Goal: Find specific page/section: Find specific page/section

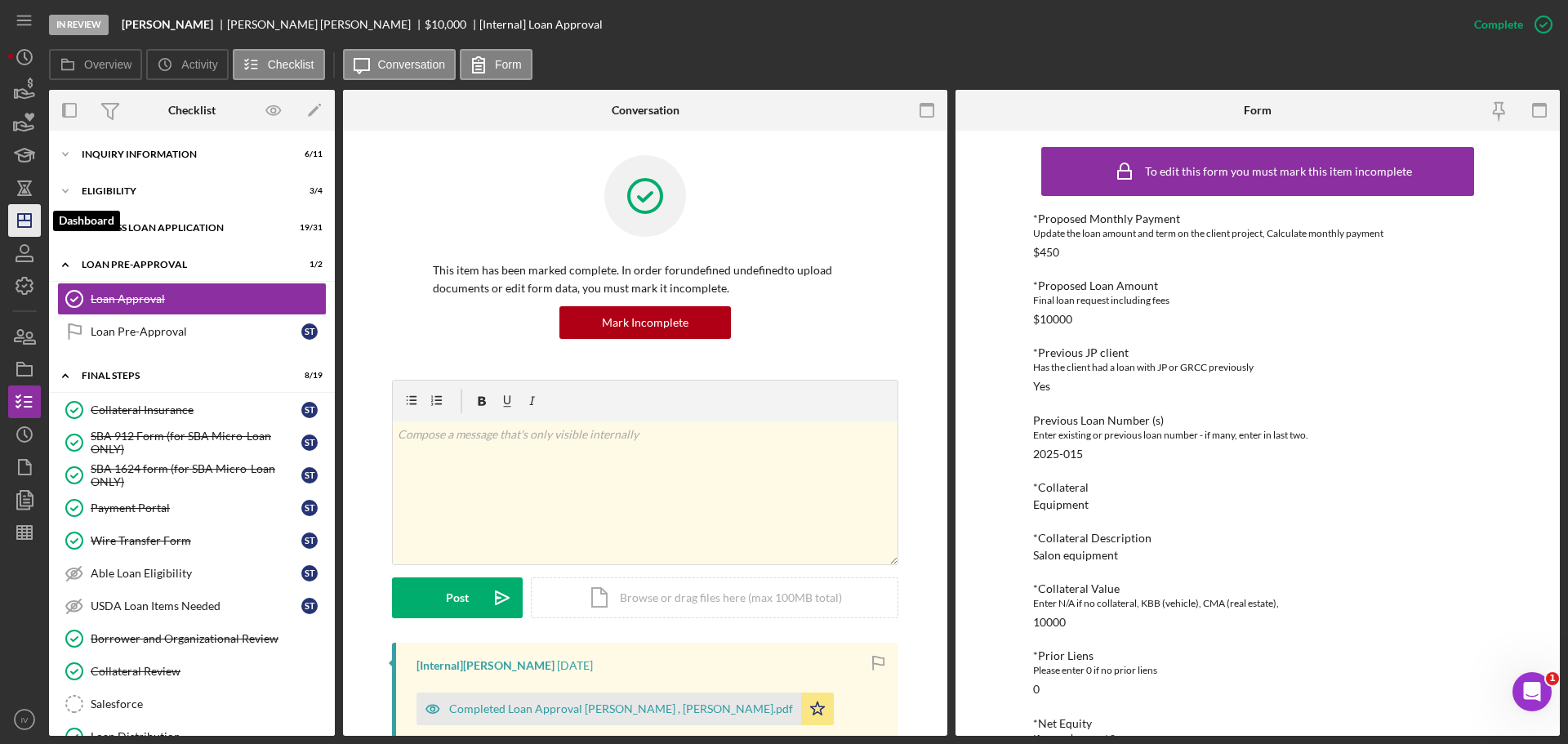
click at [24, 224] on icon "Icon/Dashboard" at bounding box center [24, 221] width 40 height 40
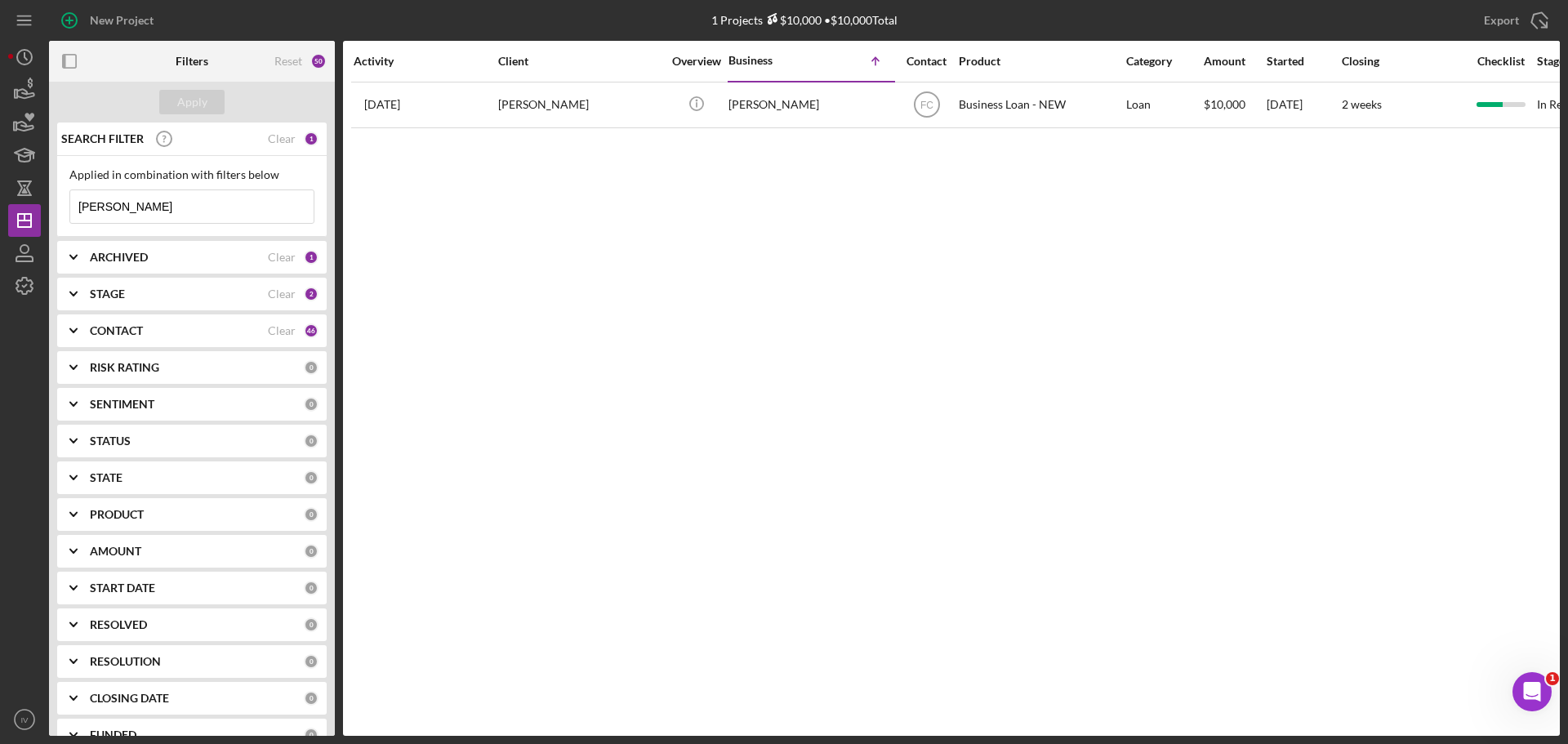
drag, startPoint x: 121, startPoint y: 212, endPoint x: 51, endPoint y: 203, distance: 70.6
click at [51, 203] on div "SEARCH FILTER Clear 1 Applied in combination with filters below [PERSON_NAME] I…" at bounding box center [191, 429] width 286 height 613
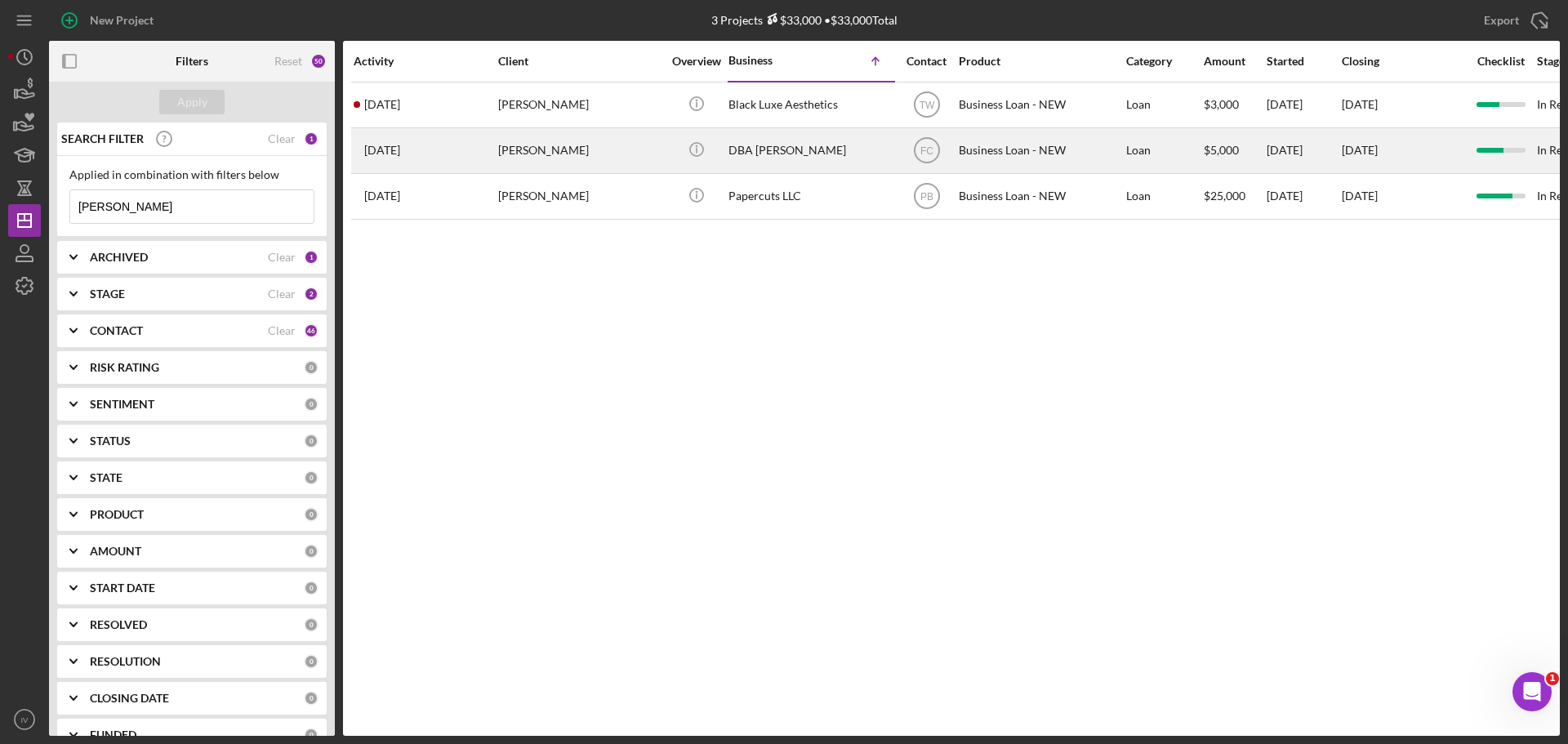
type input "[PERSON_NAME]"
click at [538, 148] on div "[PERSON_NAME]" at bounding box center [580, 150] width 164 height 43
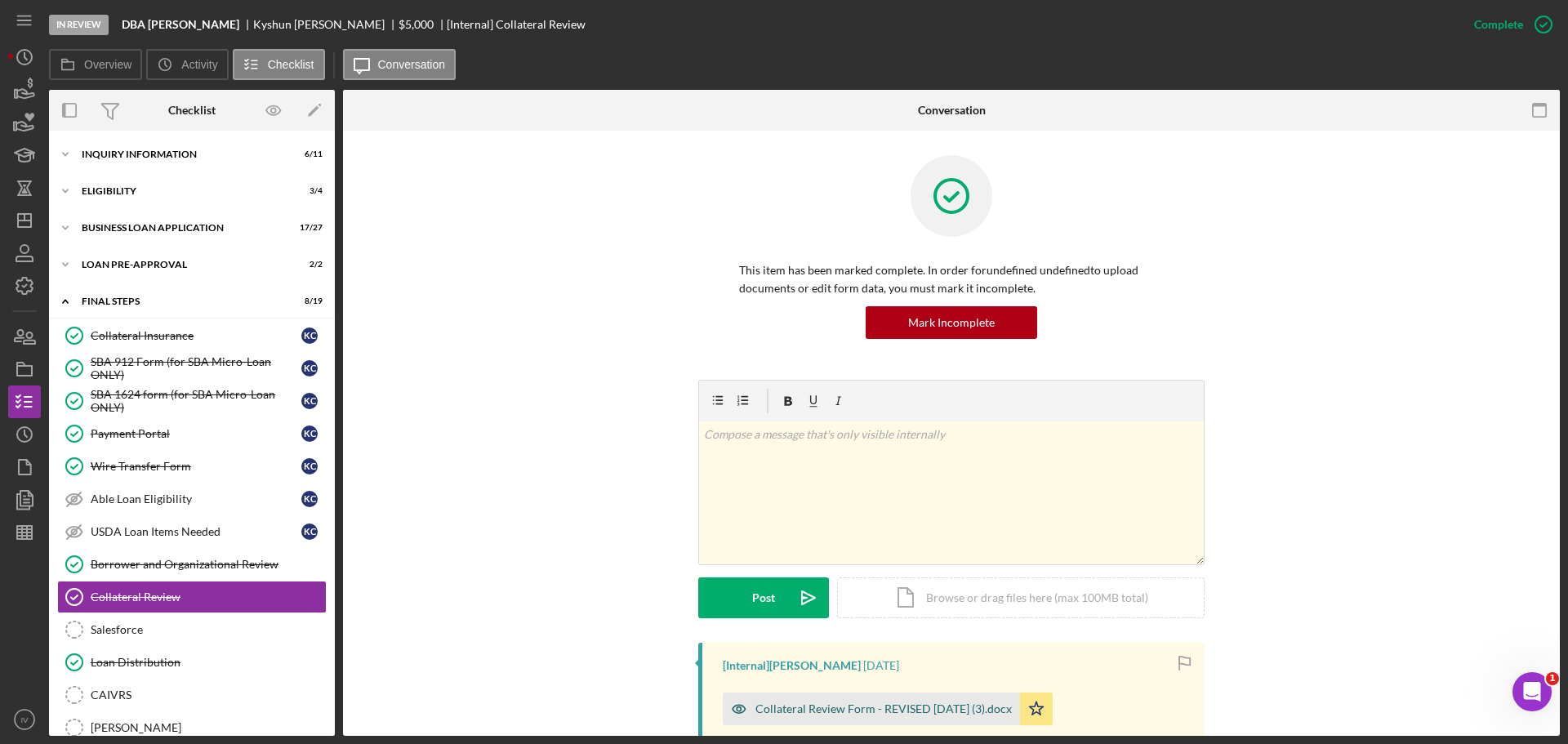
click at [846, 709] on div "Collateral Review Form - REVISED [DATE] (3).docx" at bounding box center [883, 709] width 256 height 13
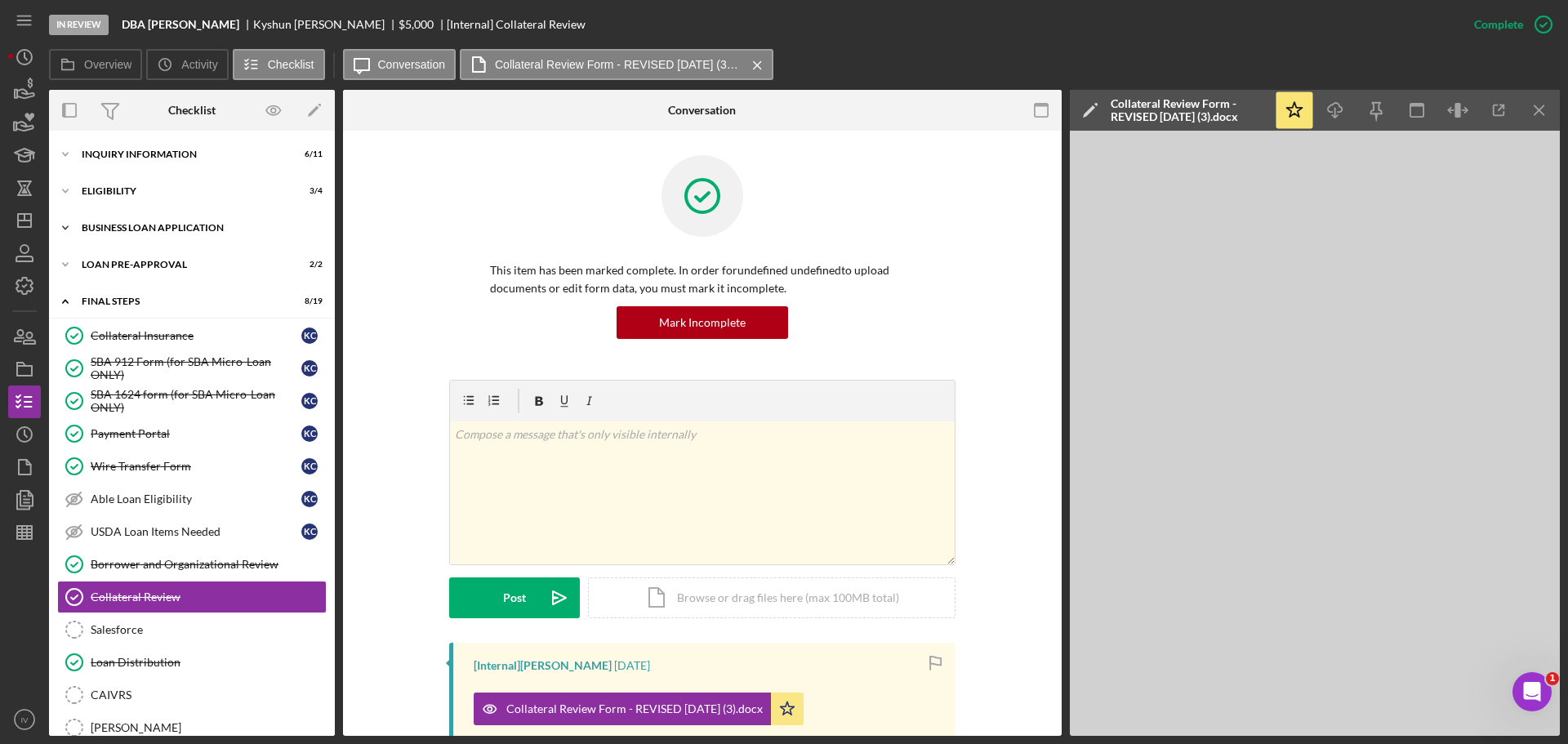
click at [180, 232] on div "BUSINESS LOAN APPLICATION" at bounding box center [198, 228] width 233 height 10
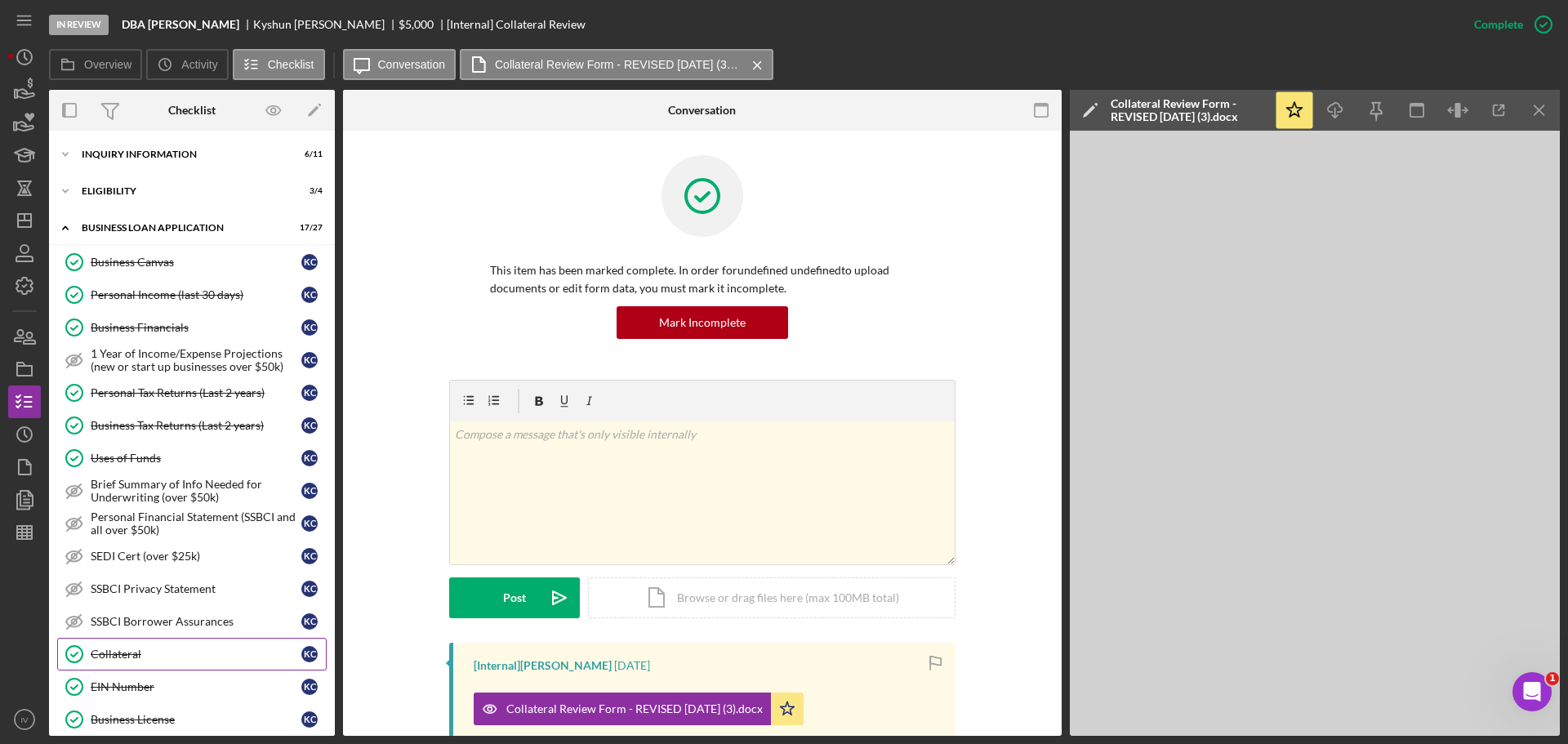
click at [119, 649] on div "Collateral" at bounding box center [196, 655] width 210 height 13
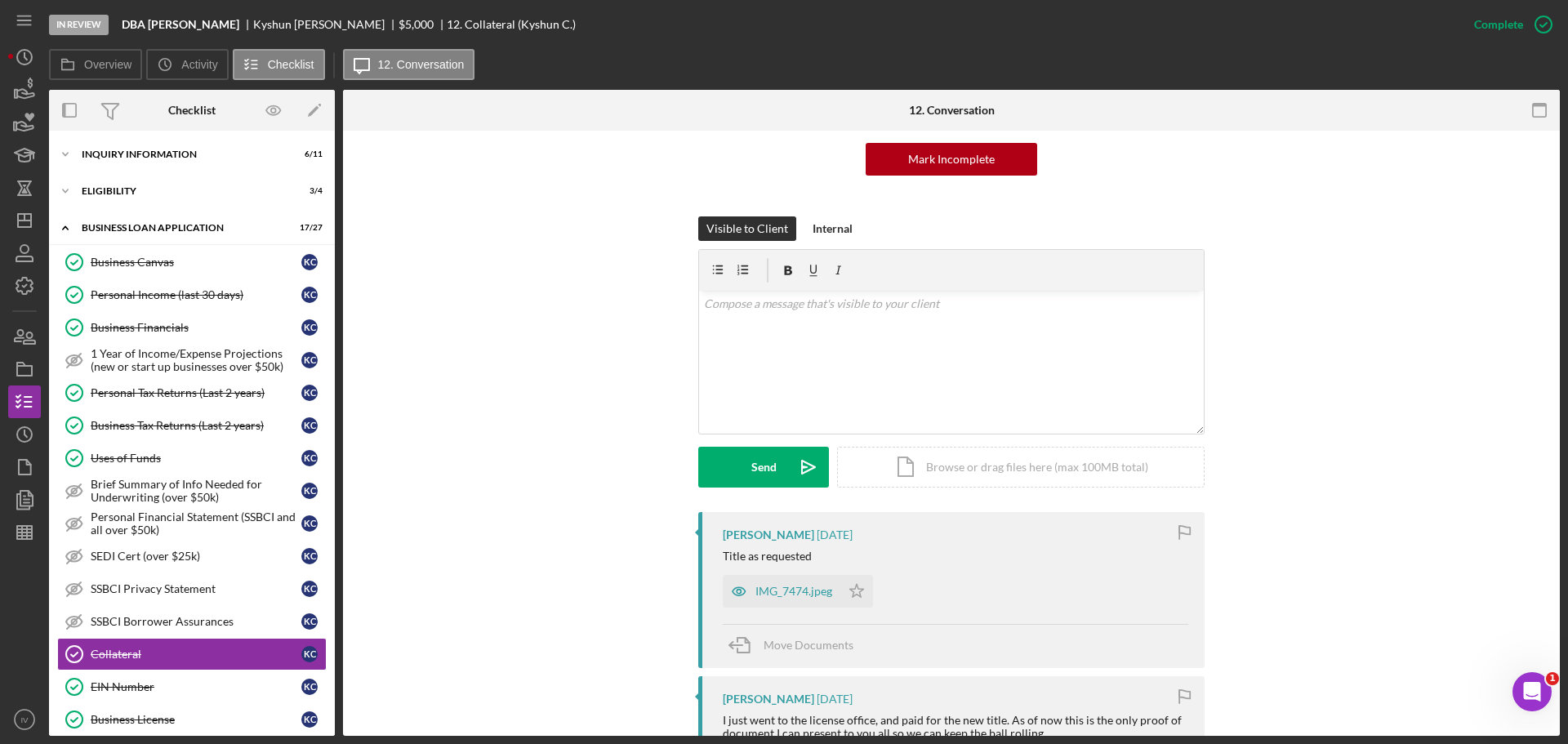
scroll to position [246, 0]
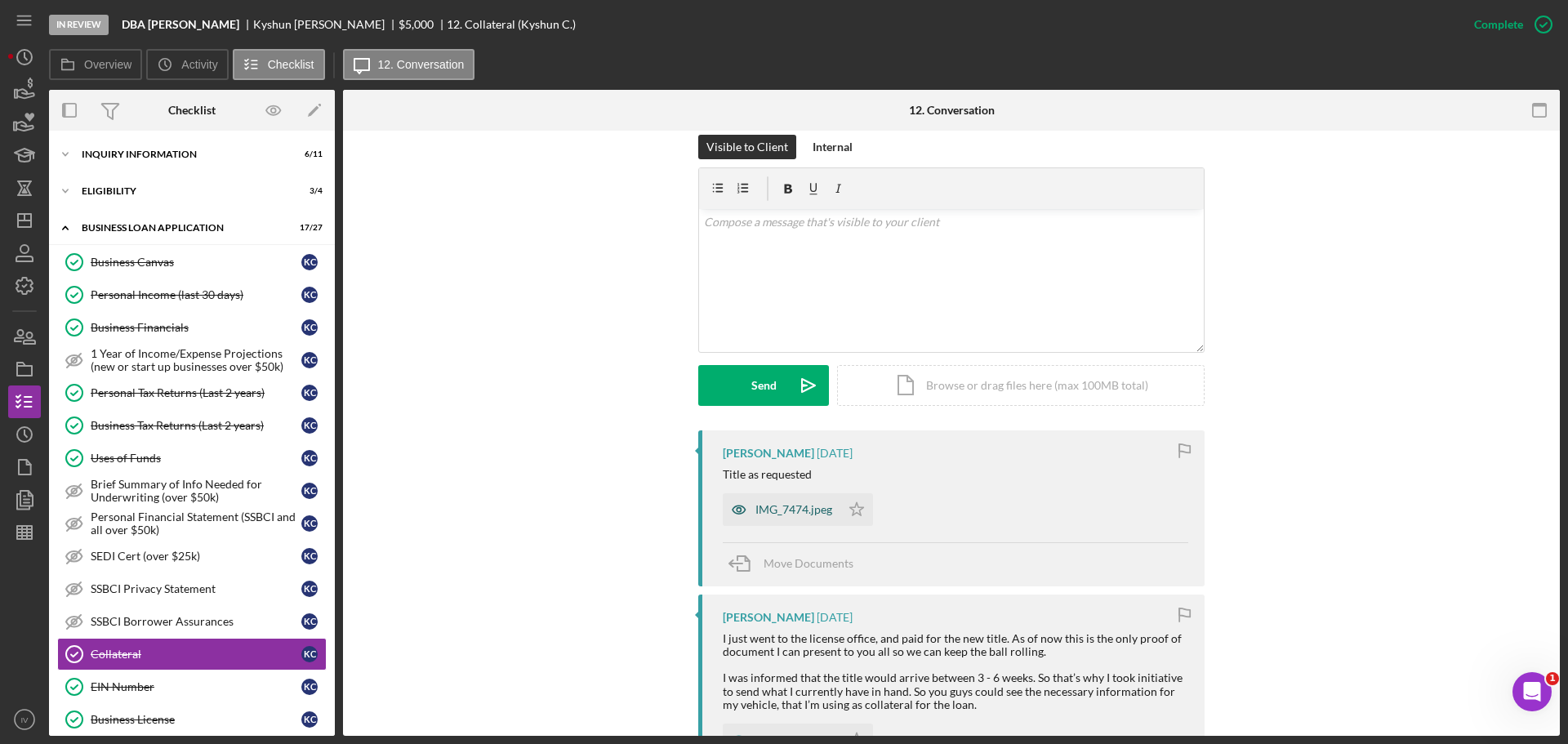
click at [787, 517] on div "IMG_7474.jpeg" at bounding box center [781, 510] width 118 height 33
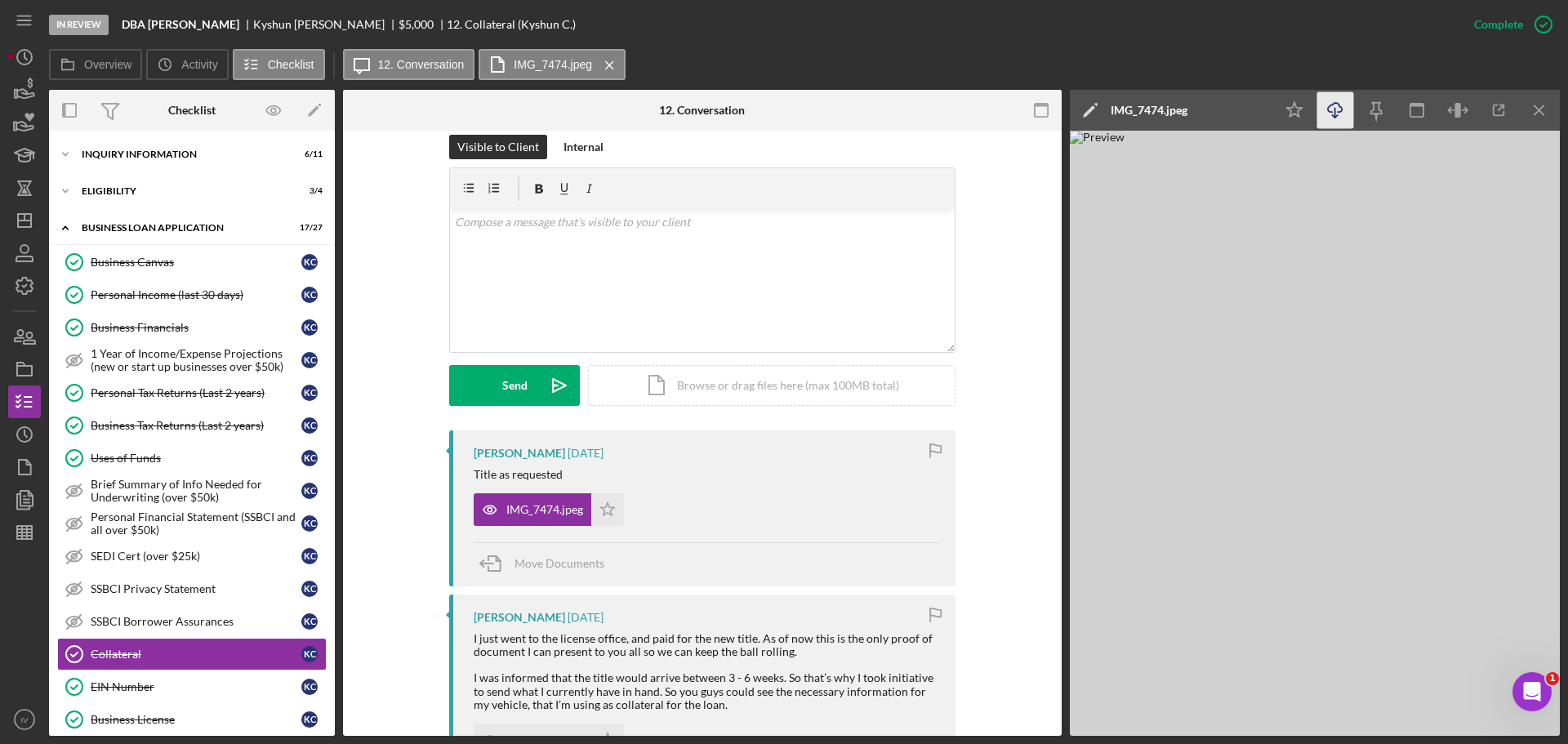
click at [1330, 109] on icon "Icon/Download" at bounding box center [1335, 110] width 37 height 37
click at [112, 194] on div "ELIGIBILITY" at bounding box center [198, 191] width 233 height 10
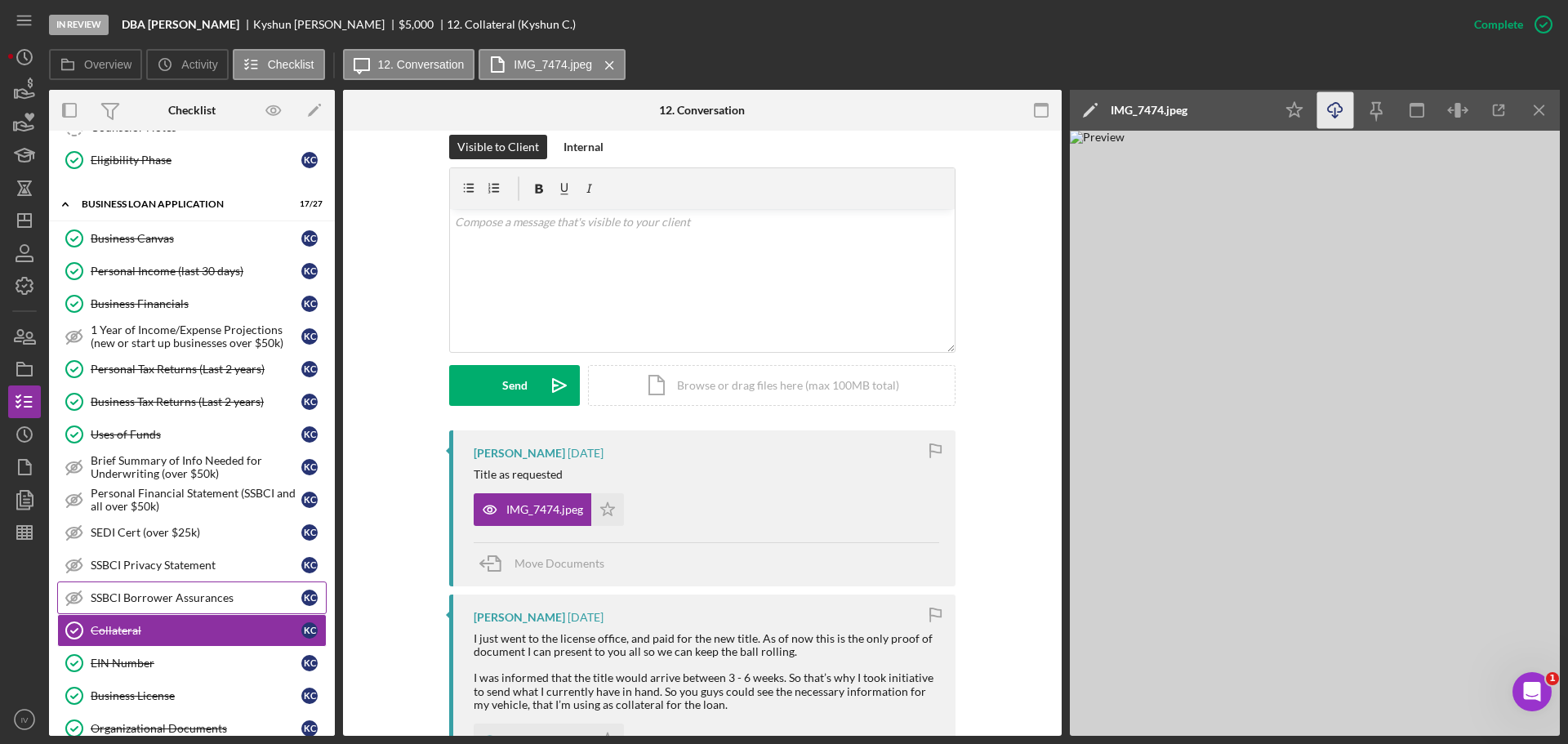
scroll to position [0, 0]
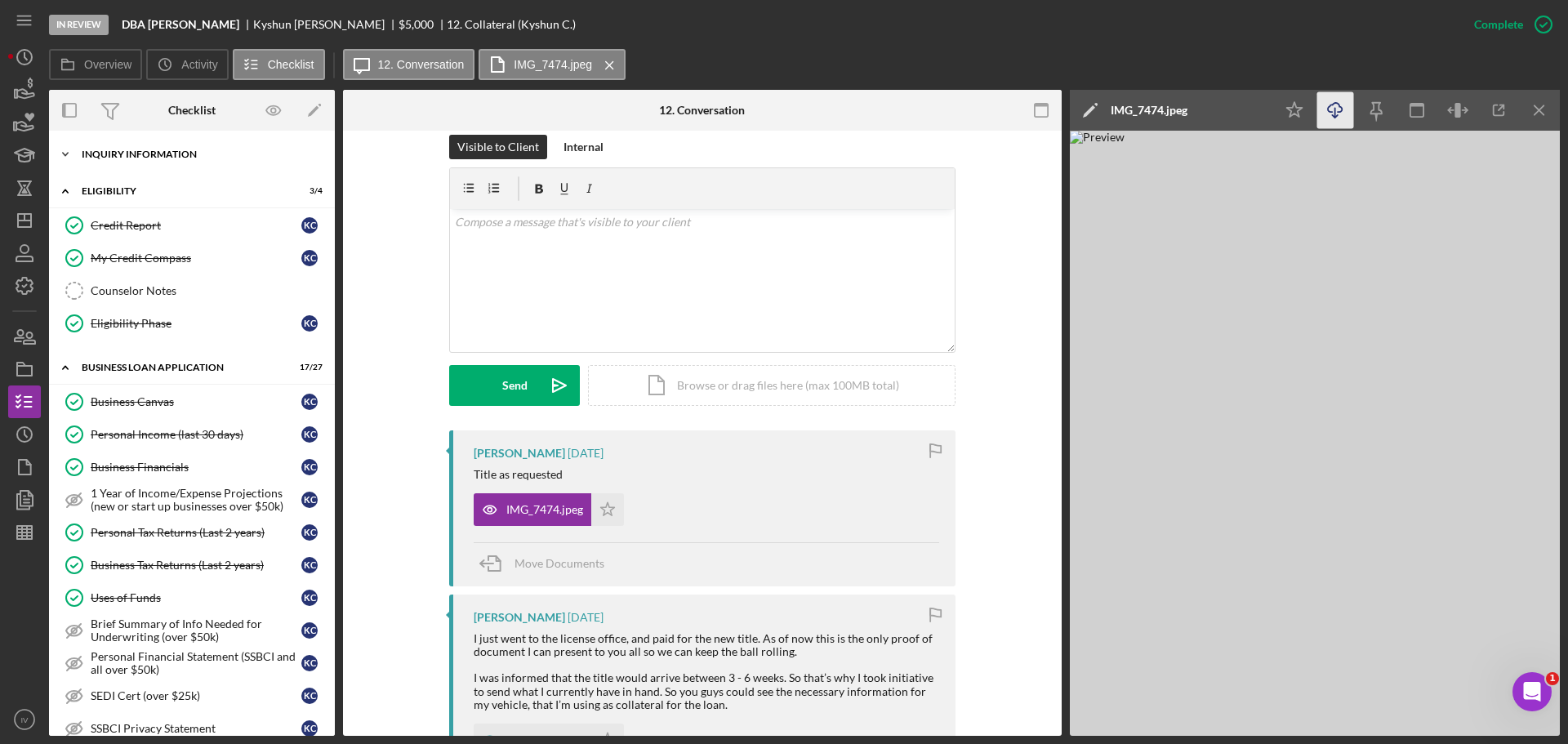
click at [128, 150] on div "INQUIRY INFORMATION" at bounding box center [198, 155] width 233 height 10
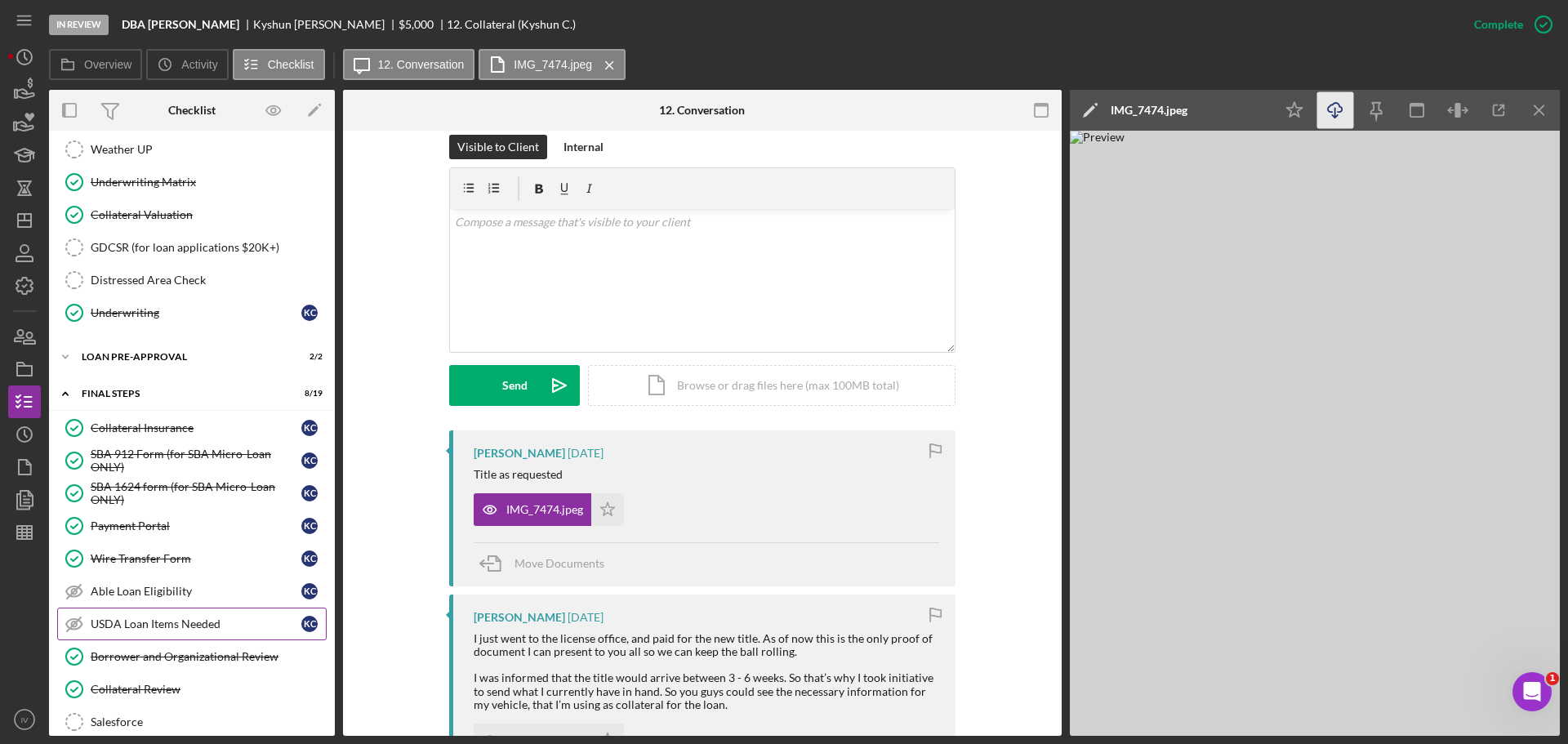
scroll to position [1552, 0]
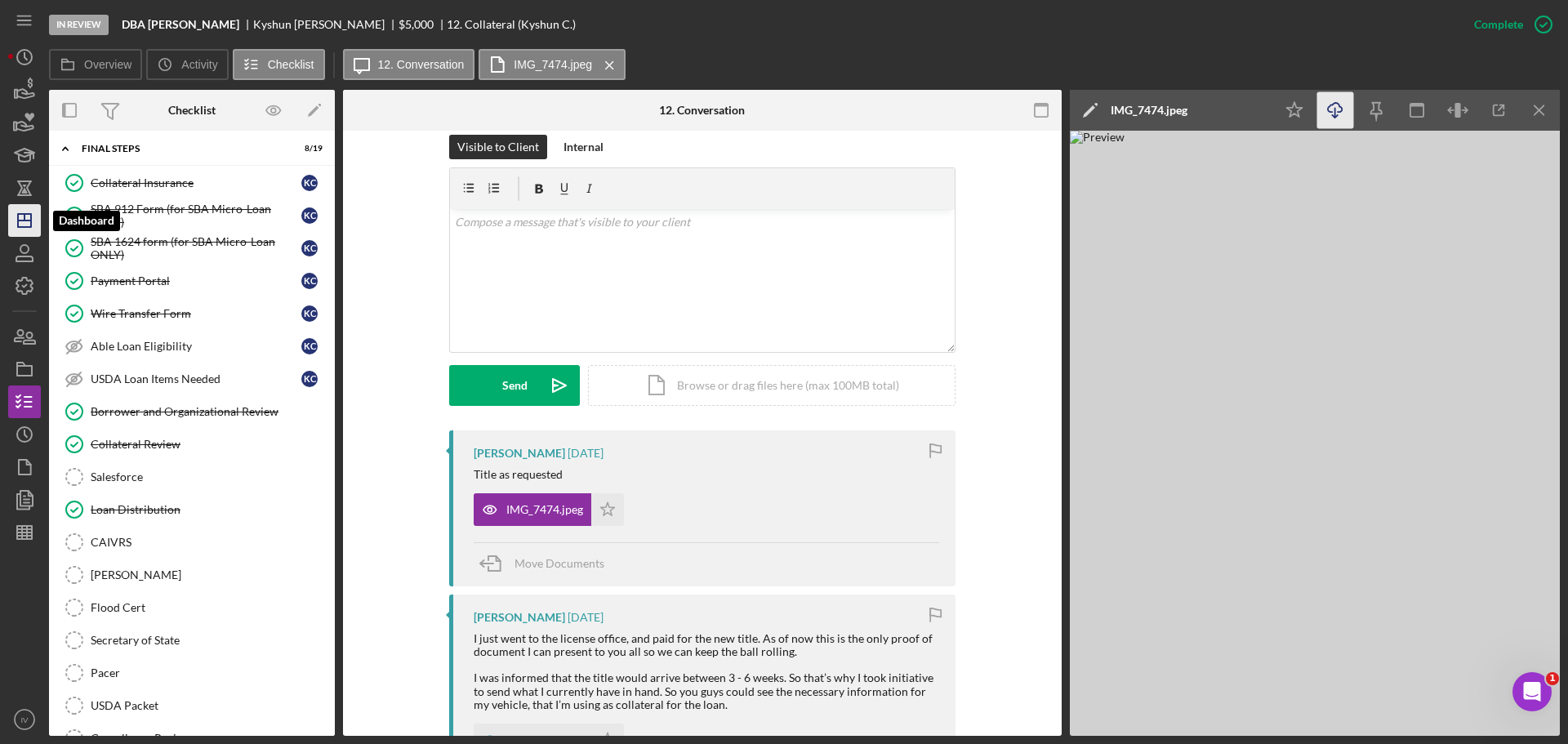
click at [22, 224] on icon "Icon/Dashboard" at bounding box center [24, 221] width 40 height 40
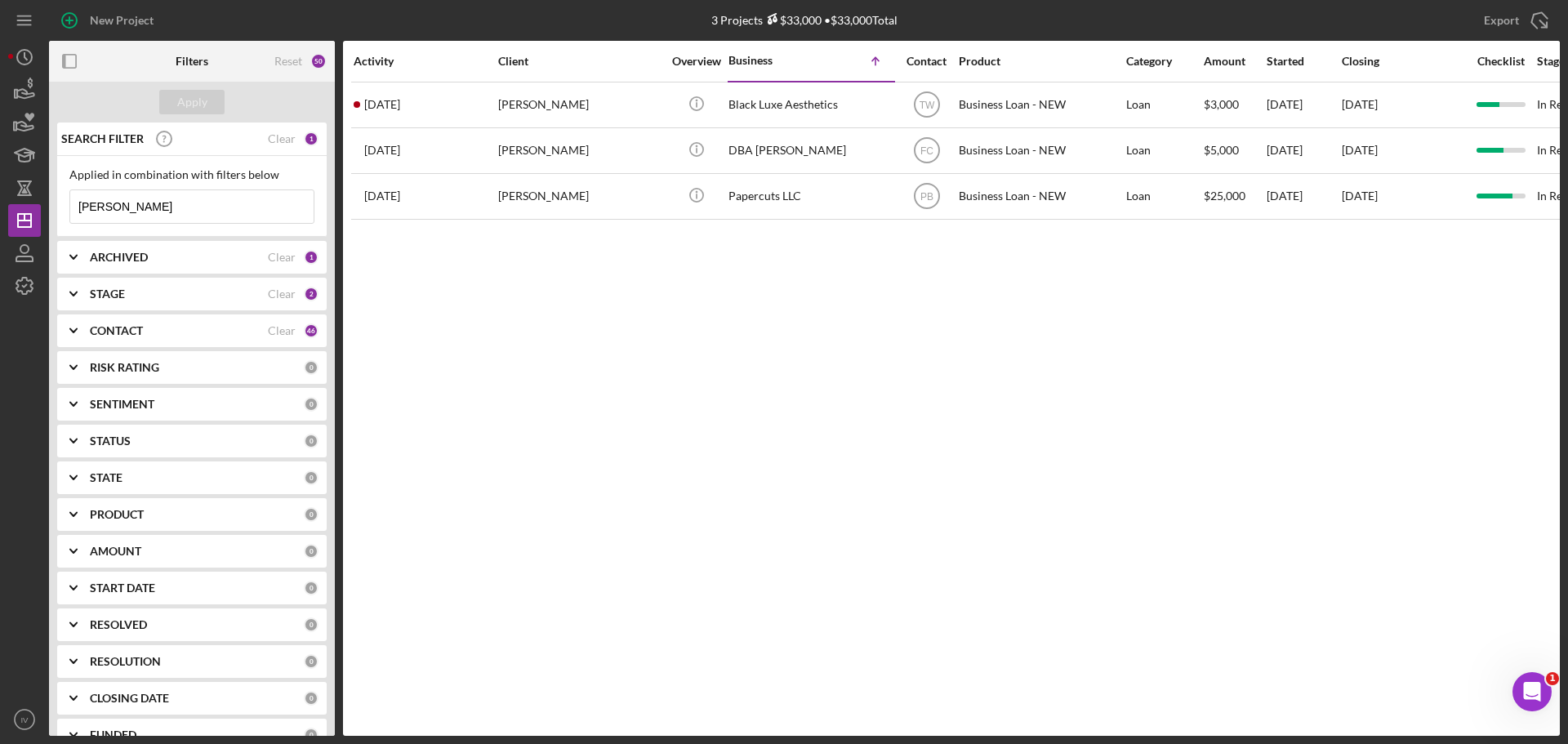
drag, startPoint x: 125, startPoint y: 204, endPoint x: 62, endPoint y: 208, distance: 63.1
click at [62, 208] on div "Applied in combination with filters below [PERSON_NAME] Icon/Menu Close" at bounding box center [191, 197] width 269 height 81
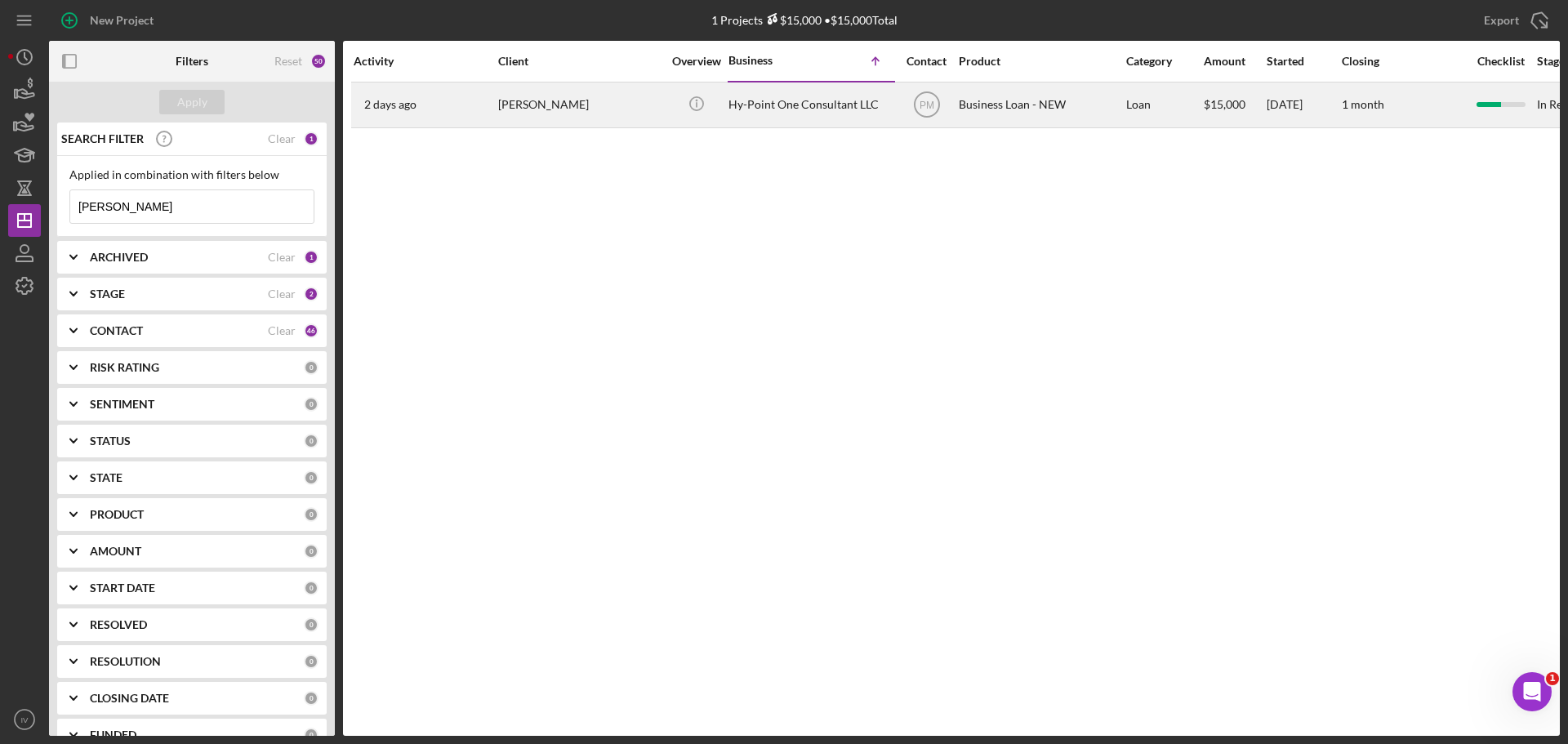
type input "[PERSON_NAME]"
click at [563, 109] on div "[PERSON_NAME]" at bounding box center [580, 105] width 164 height 43
